Goal: Information Seeking & Learning: Learn about a topic

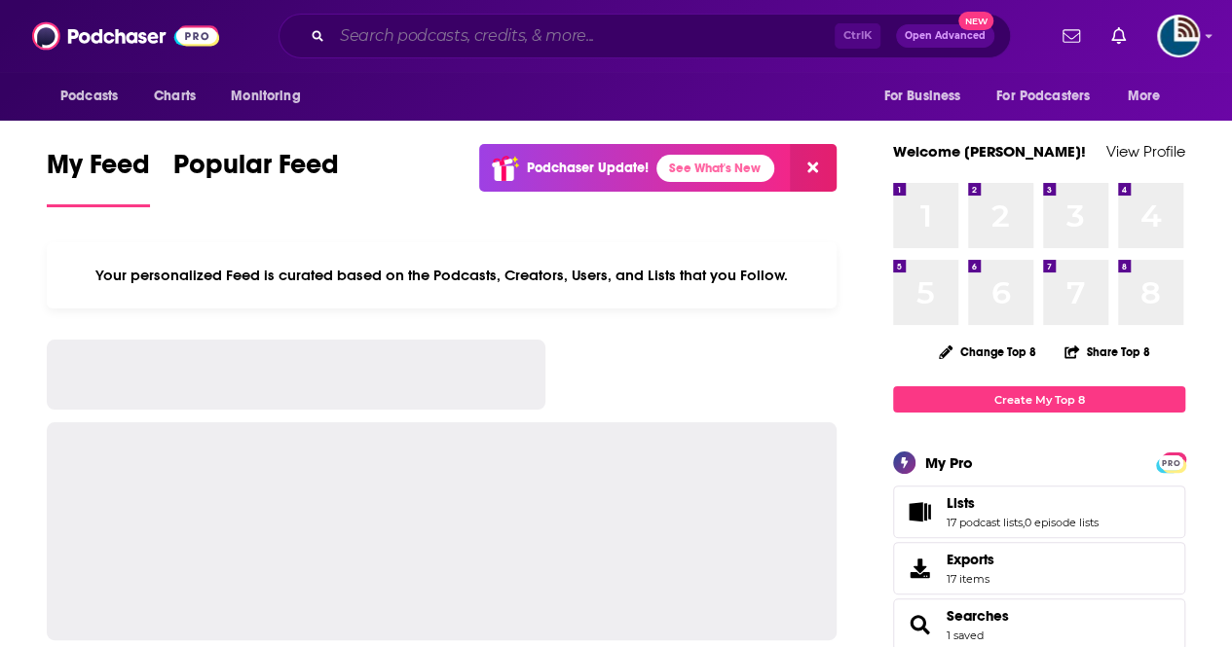
click at [419, 44] on input "Search podcasts, credits, & more..." at bounding box center [583, 35] width 502 height 31
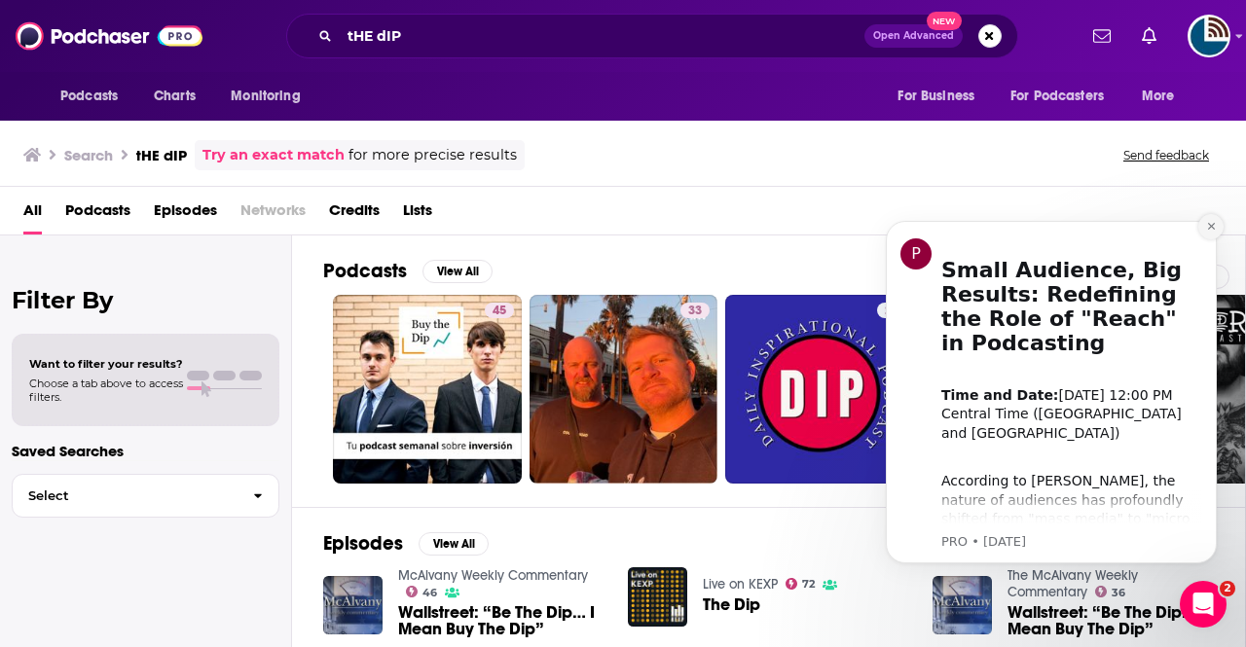
click at [1210, 228] on icon "Dismiss notification" at bounding box center [1210, 226] width 7 height 7
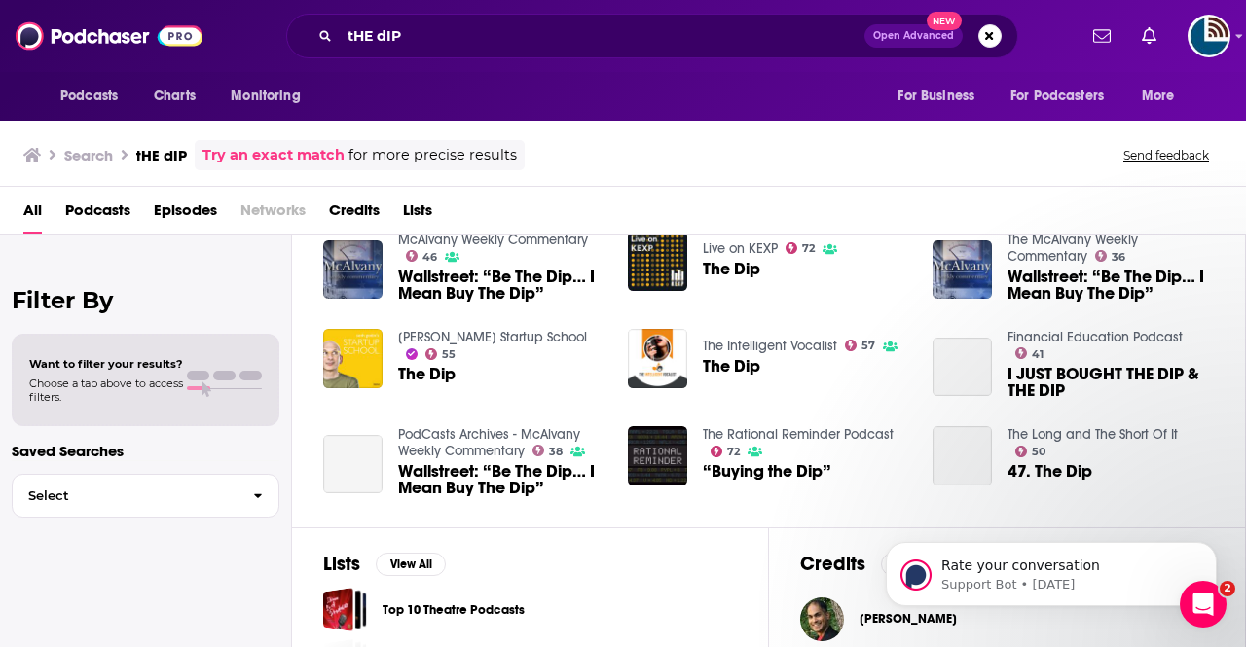
scroll to position [337, 0]
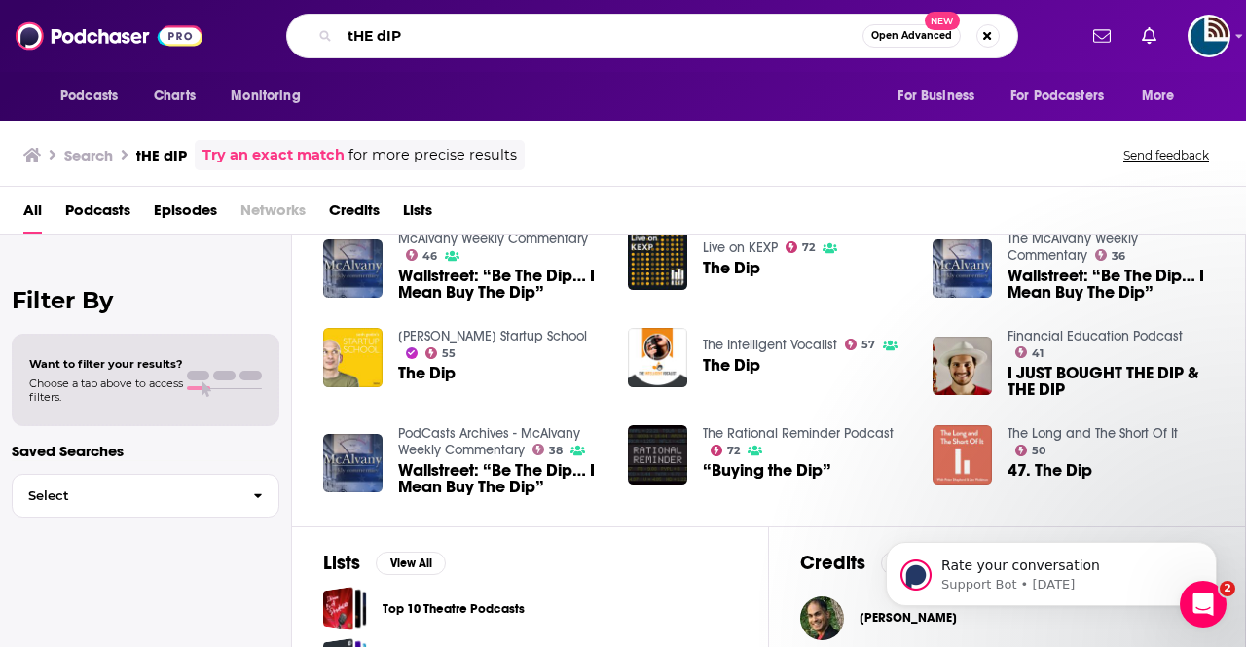
drag, startPoint x: 424, startPoint y: 20, endPoint x: 273, endPoint y: 22, distance: 151.9
click at [273, 22] on div "tHE dIP Open Advanced New" at bounding box center [652, 36] width 848 height 45
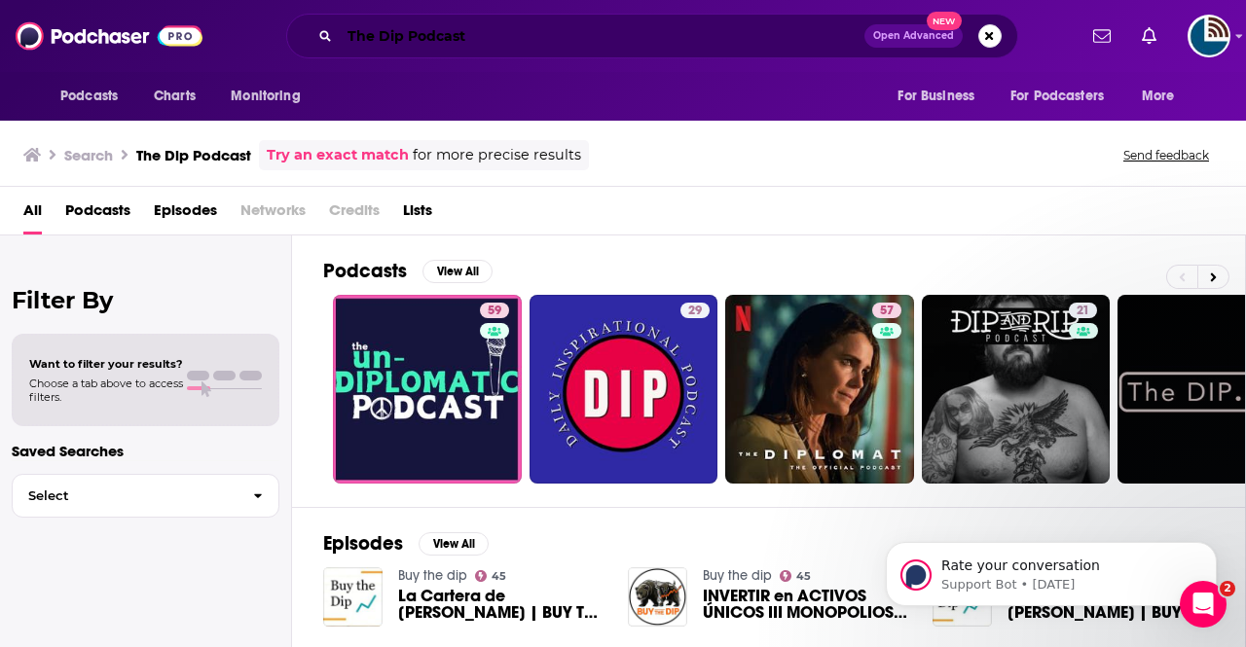
click at [343, 37] on input "The Dip Podcast" at bounding box center [602, 35] width 525 height 31
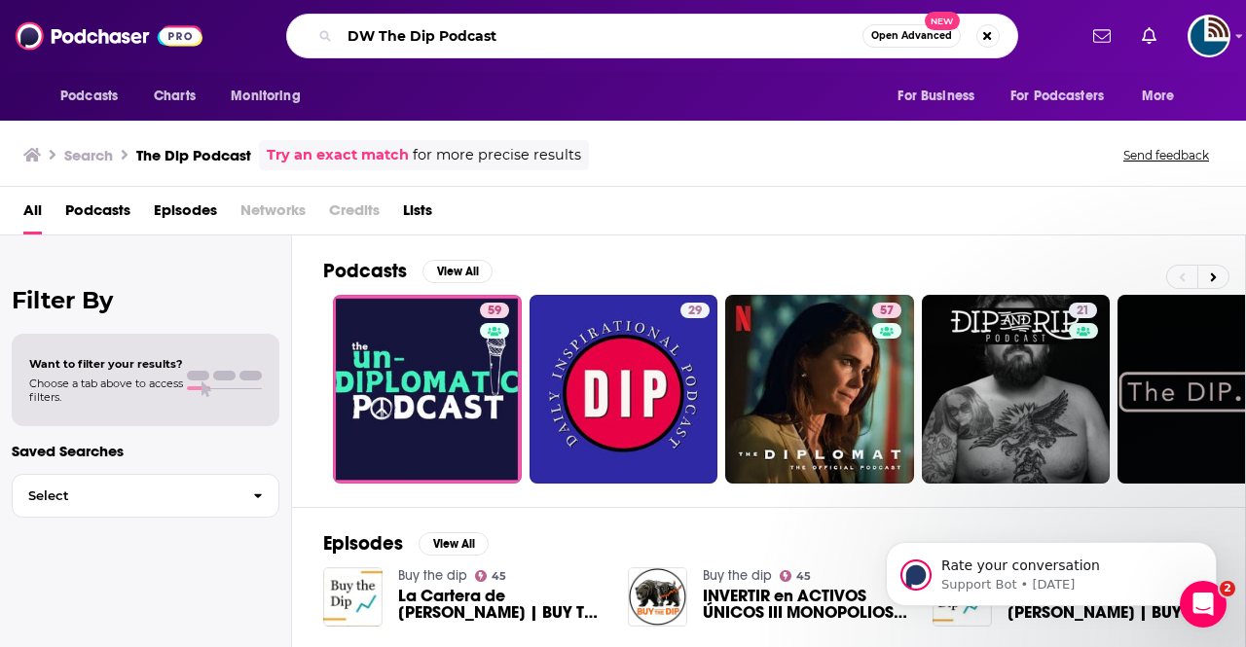
type input "DW The Dip Podcast"
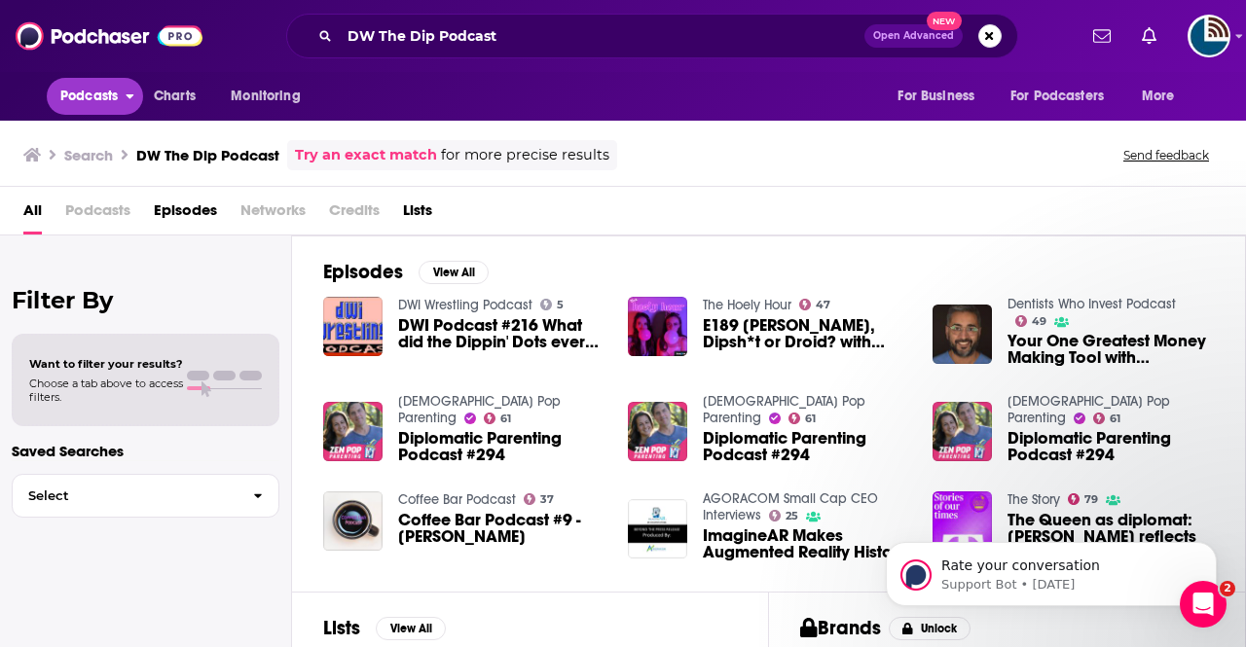
click at [77, 90] on span "Podcasts" at bounding box center [88, 96] width 57 height 27
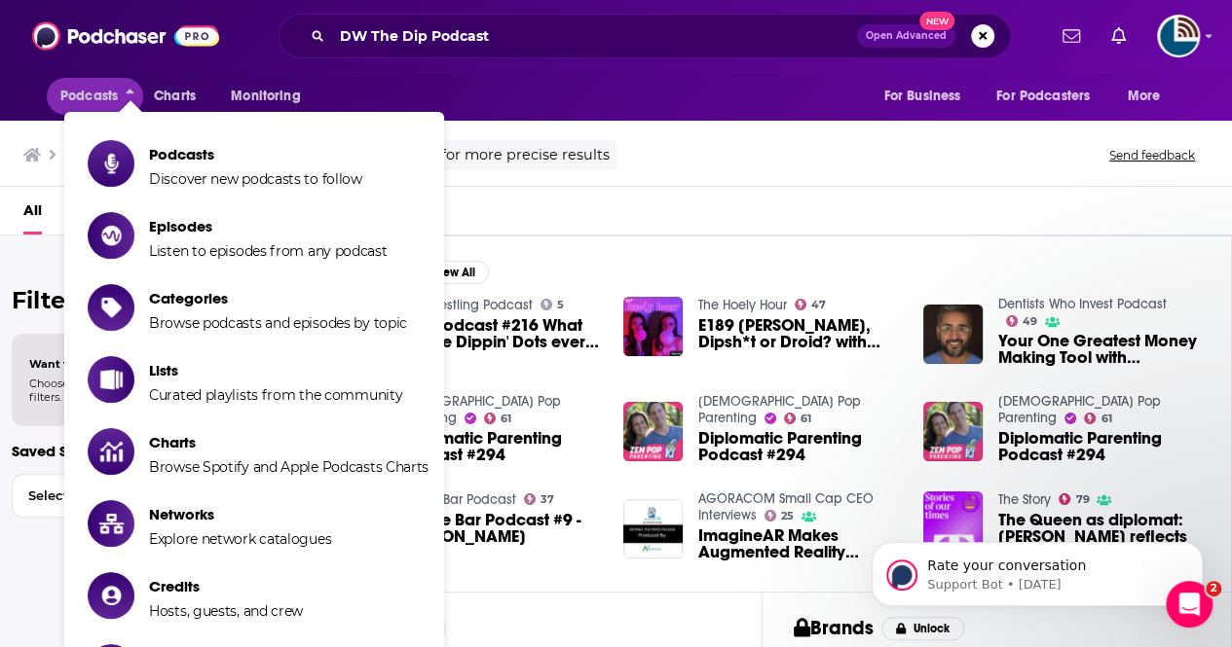
click at [495, 70] on div "Podcasts Charts Monitoring DW The Dip Podcast Open Advanced New For Business Fo…" at bounding box center [616, 36] width 1232 height 72
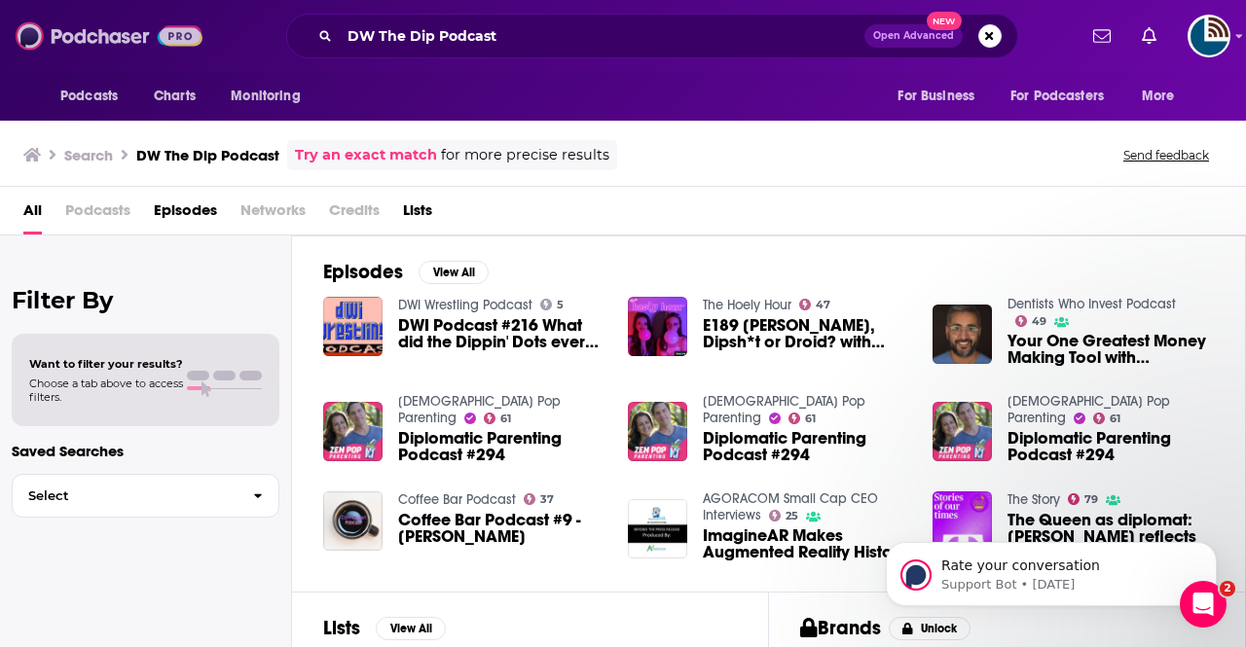
click at [90, 44] on img at bounding box center [109, 36] width 187 height 37
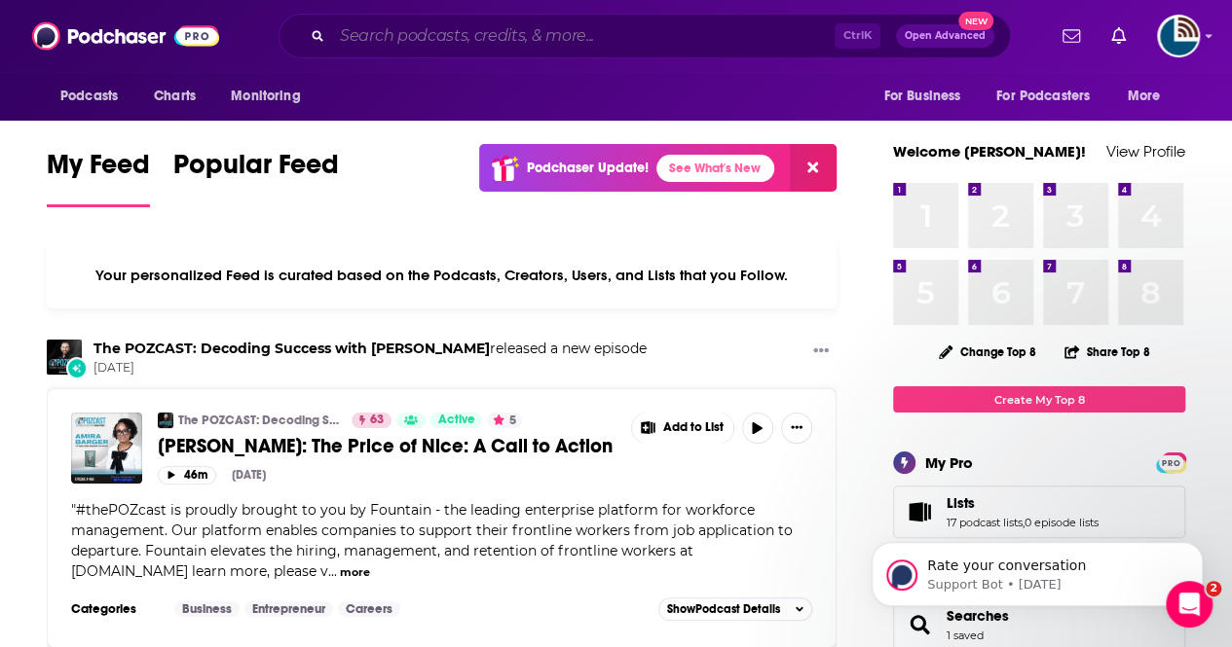
click at [350, 34] on input "Search podcasts, credits, & more..." at bounding box center [583, 35] width 502 height 31
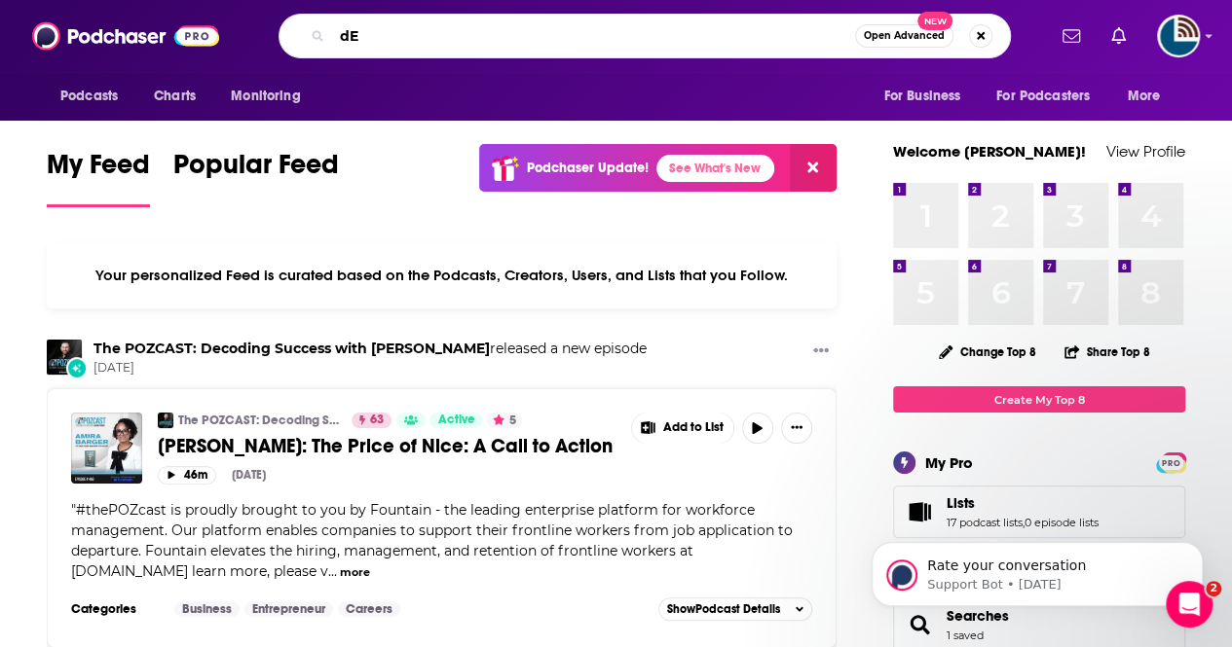
type input "d"
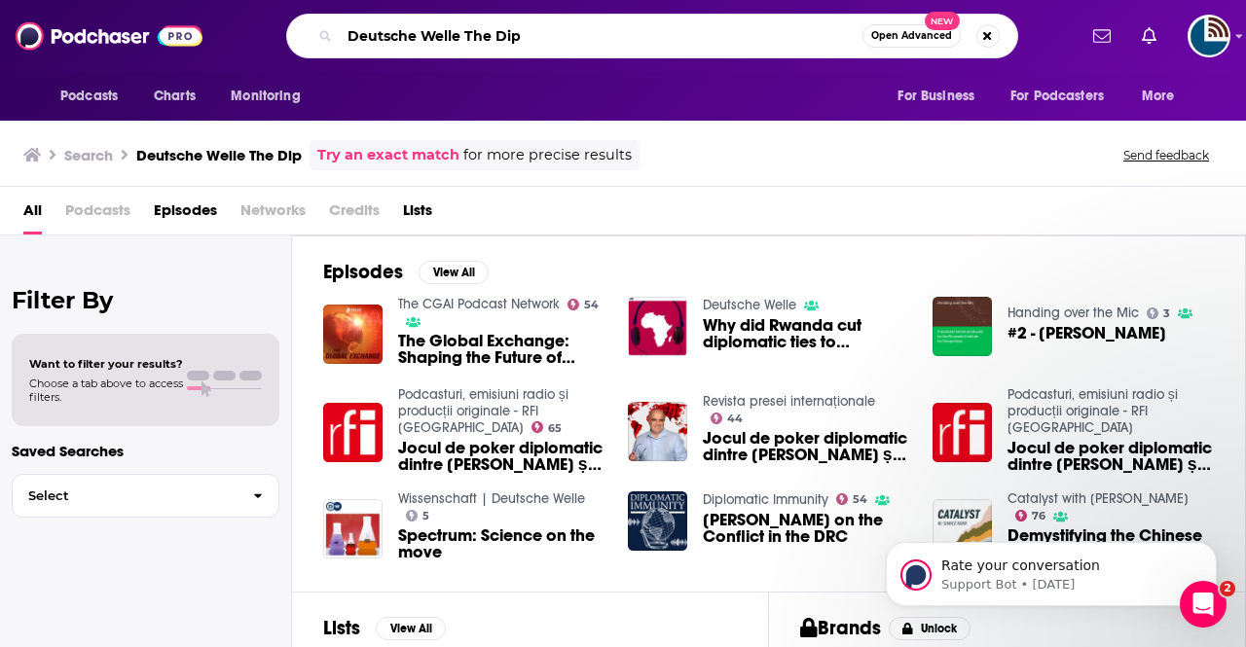
drag, startPoint x: 538, startPoint y: 34, endPoint x: 179, endPoint y: 20, distance: 359.5
click at [179, 20] on div "Podcasts Charts Monitoring Deutsche Welle The Dip Open Advanced New For Busines…" at bounding box center [623, 36] width 1246 height 72
type input "The Dip Podcast"
